Goal: Find specific page/section: Find specific page/section

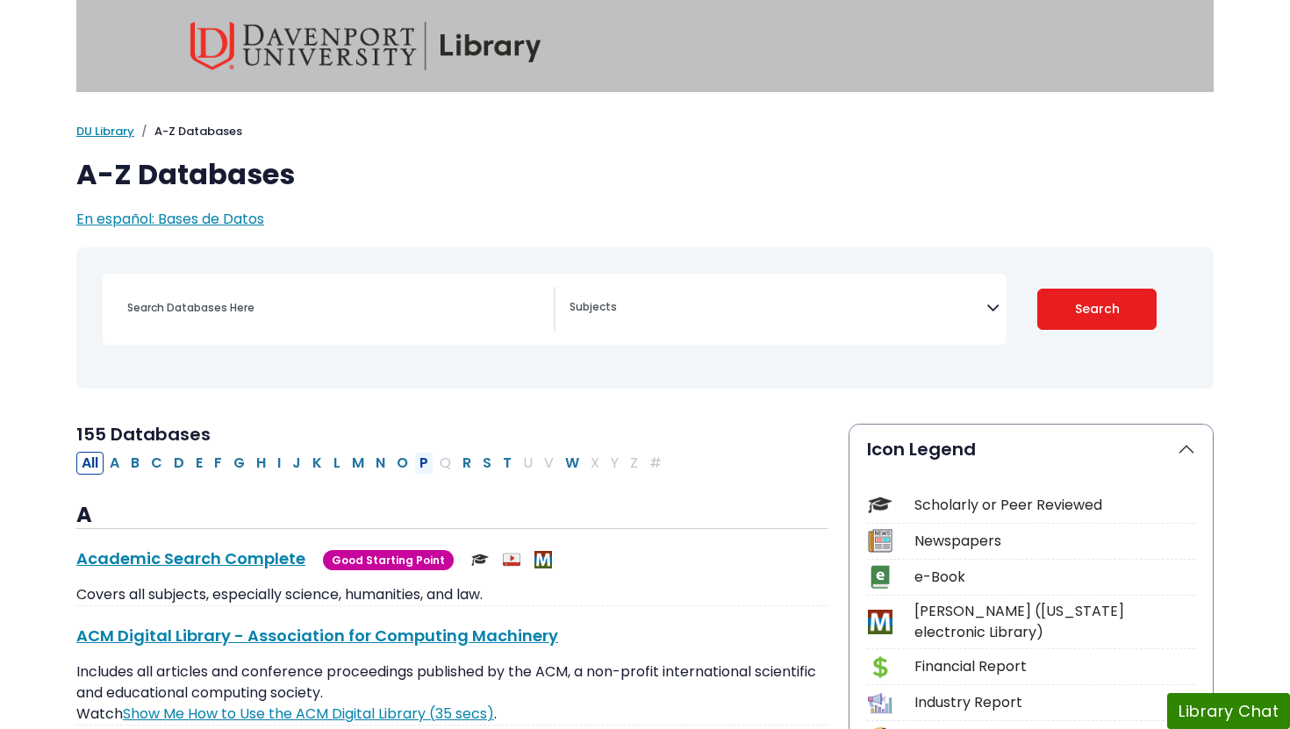
click at [423, 463] on button "P" at bounding box center [423, 463] width 19 height 23
select select "Database Subject Filter"
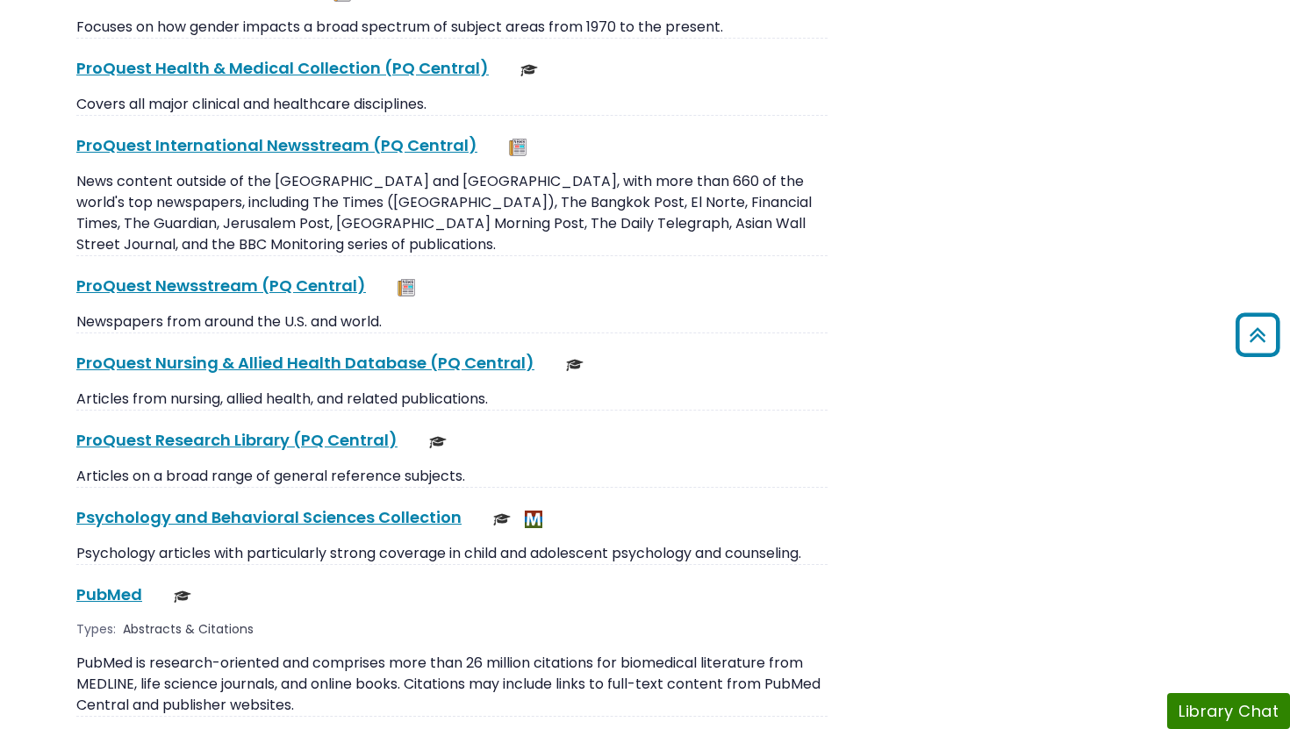
scroll to position [2371, 0]
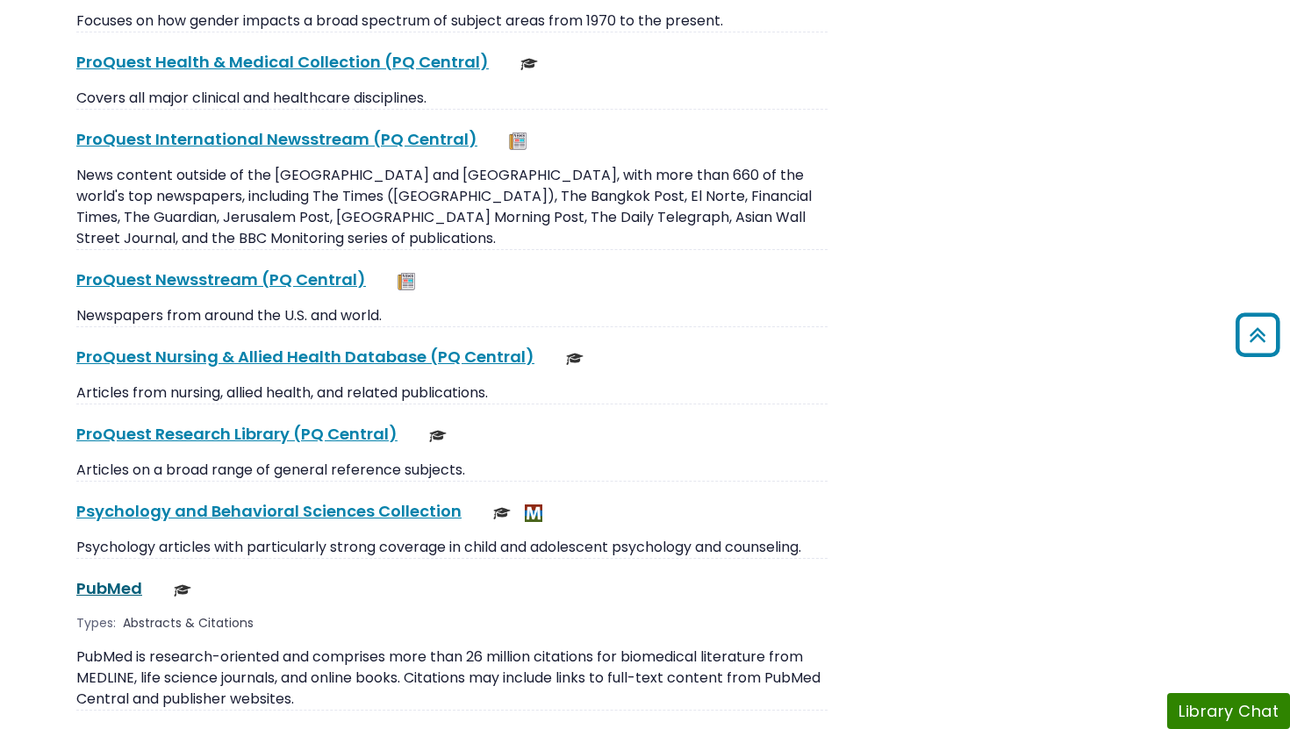
click at [95, 577] on link "PubMed This link opens in a new window" at bounding box center [109, 588] width 66 height 22
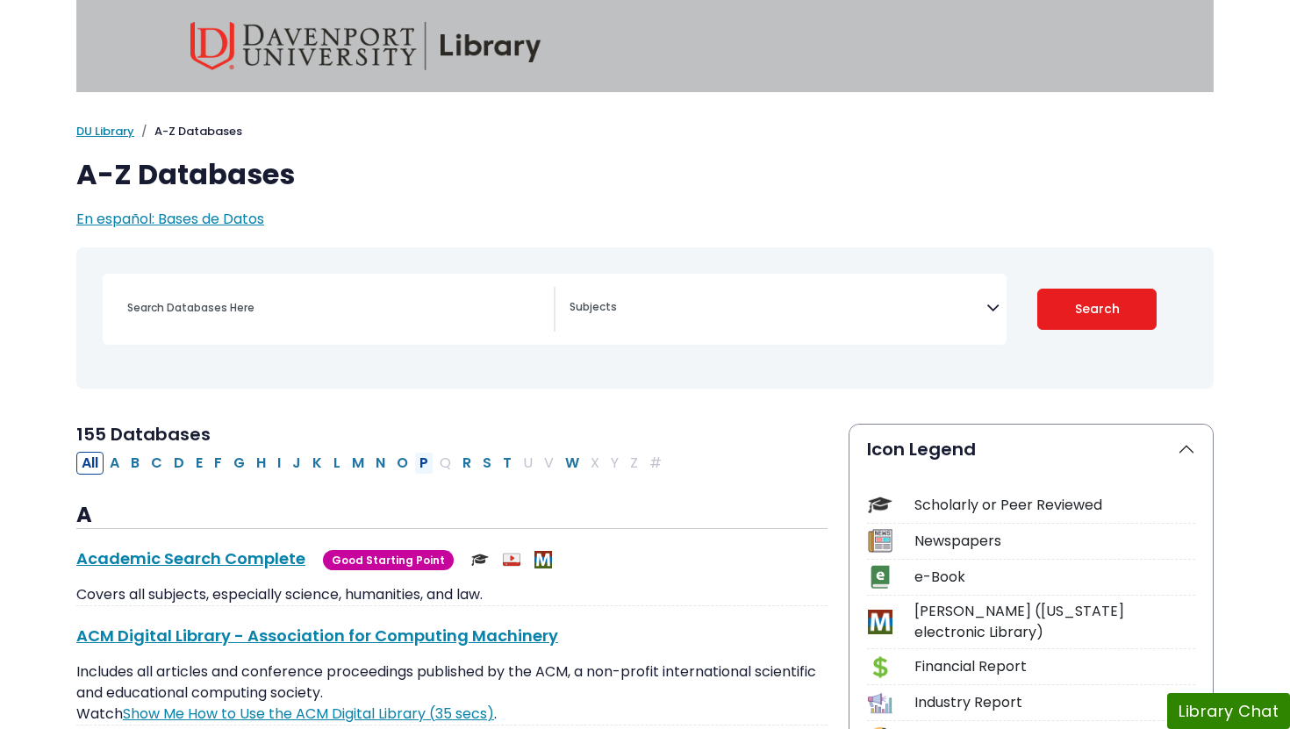
click at [419, 468] on button "P" at bounding box center [423, 463] width 19 height 23
select select "Database Subject Filter"
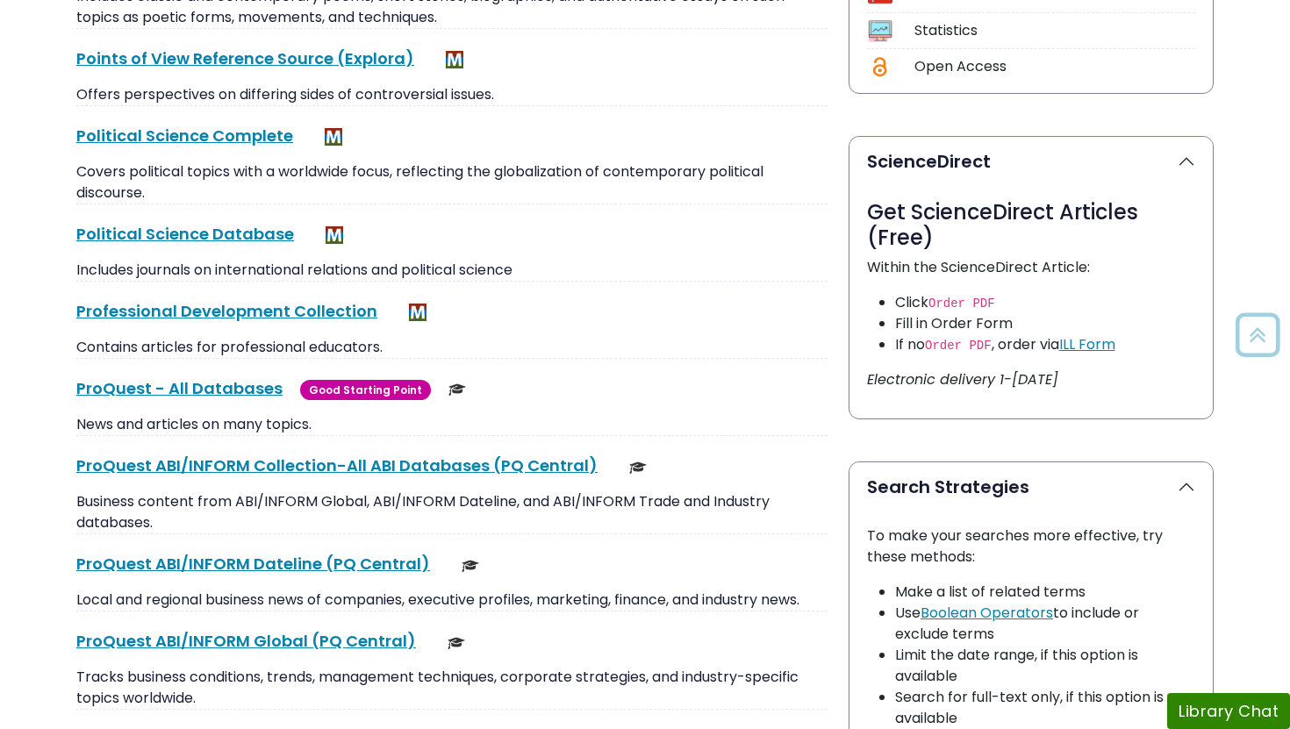
scroll to position [817, 0]
click at [196, 389] on link "ProQuest - All Databases This link opens in a new window" at bounding box center [179, 387] width 206 height 22
